Goal: Transaction & Acquisition: Subscribe to service/newsletter

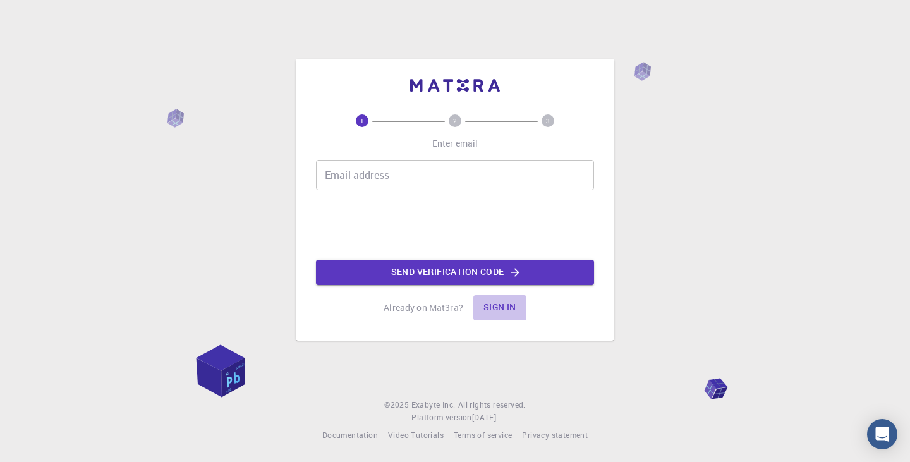
click at [496, 302] on button "Sign in" at bounding box center [499, 307] width 53 height 25
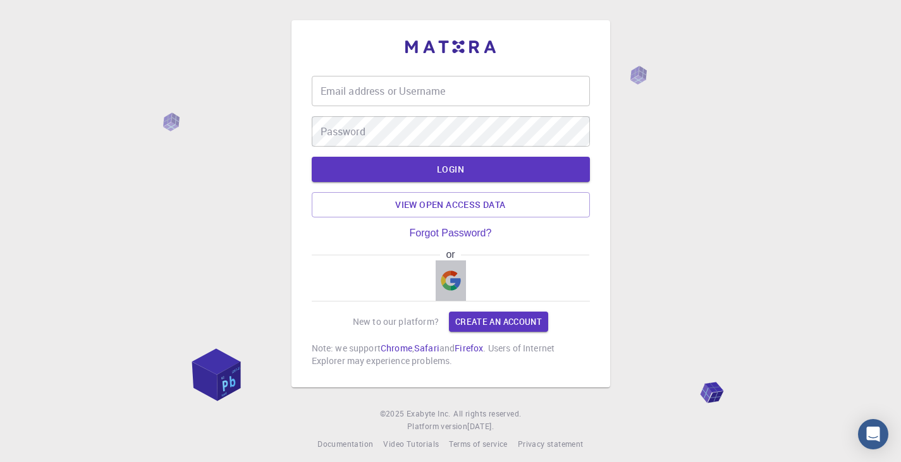
click at [452, 273] on img "button" at bounding box center [451, 281] width 20 height 20
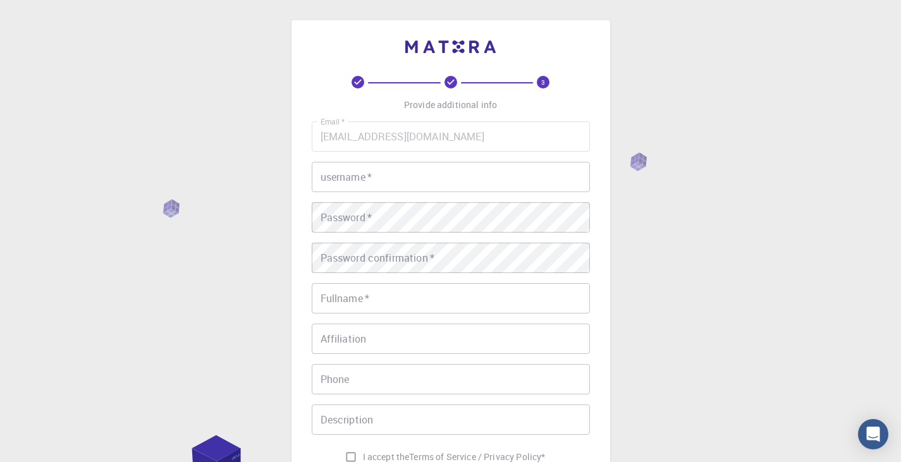
scroll to position [182, 0]
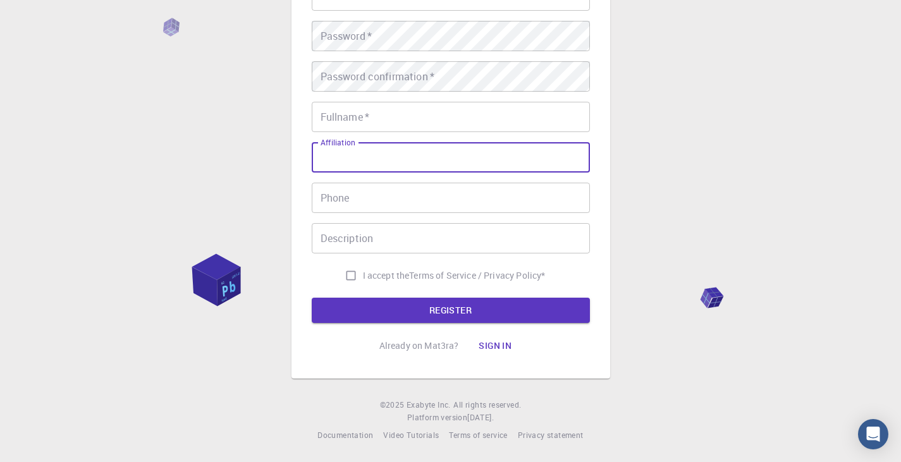
click at [408, 162] on input "Affiliation" at bounding box center [451, 157] width 278 height 30
